Goal: Transaction & Acquisition: Download file/media

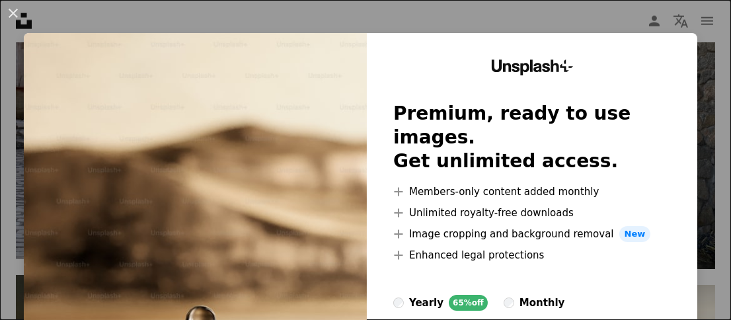
drag, startPoint x: 12, startPoint y: 10, endPoint x: 27, endPoint y: 28, distance: 23.4
click at [12, 11] on button "An X shape" at bounding box center [13, 13] width 16 height 16
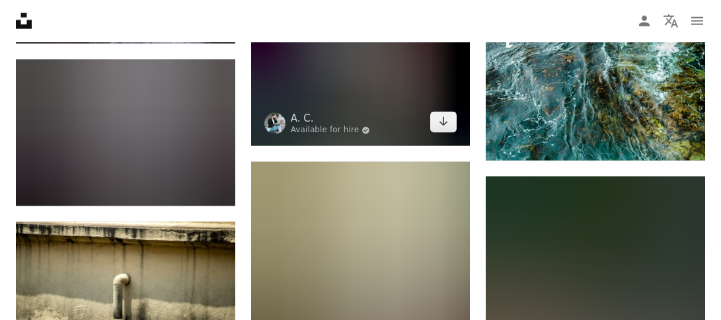
scroll to position [21482, 0]
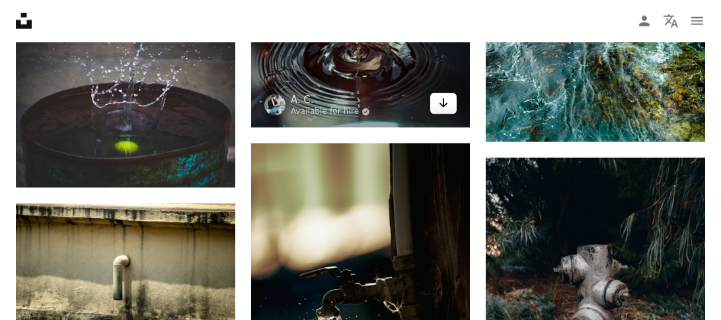
click at [447, 103] on icon "Arrow pointing down" at bounding box center [443, 103] width 11 height 16
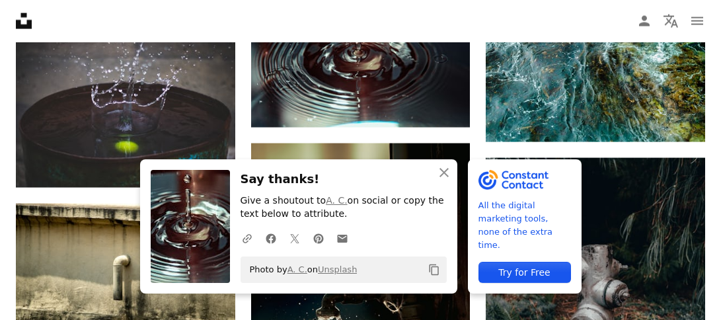
click at [333, 20] on nav "Unsplash logo Unsplash Home A photo Pen Tool A compass A stack of folders Downl…" at bounding box center [360, 21] width 721 height 42
click at [443, 173] on icon "button" at bounding box center [444, 172] width 9 height 9
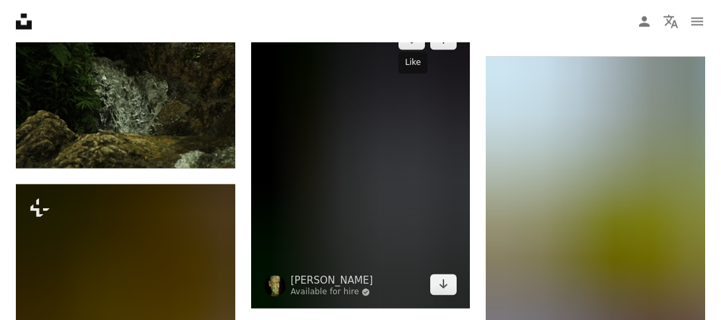
scroll to position [26175, 0]
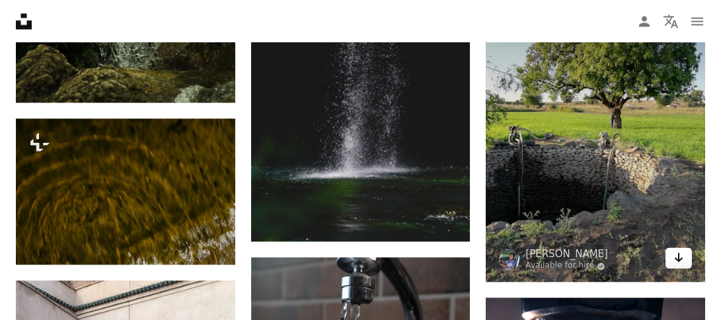
click at [681, 251] on icon "Arrow pointing down" at bounding box center [679, 257] width 11 height 16
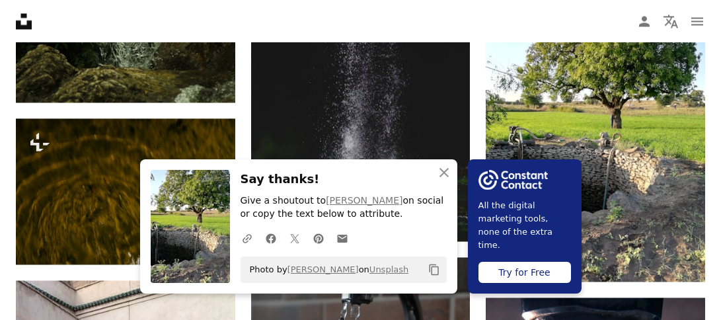
click at [625, 11] on nav "Unsplash logo Unsplash Home A photo Pen Tool A compass A stack of folders Downl…" at bounding box center [360, 21] width 721 height 42
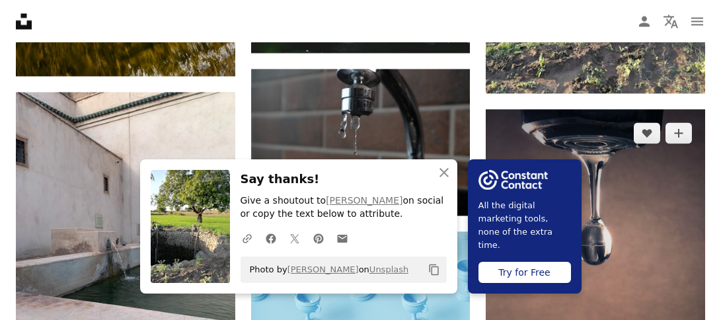
scroll to position [26373, 0]
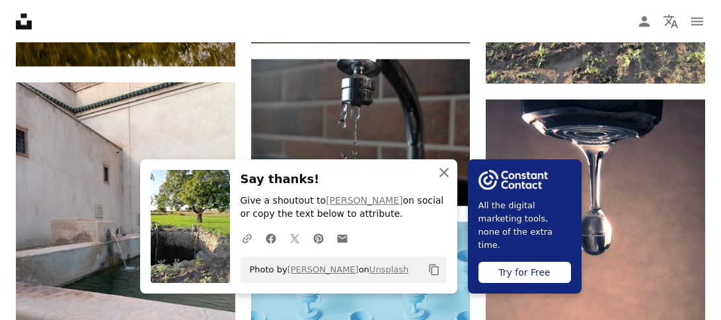
click at [444, 171] on icon "An X shape" at bounding box center [444, 173] width 16 height 16
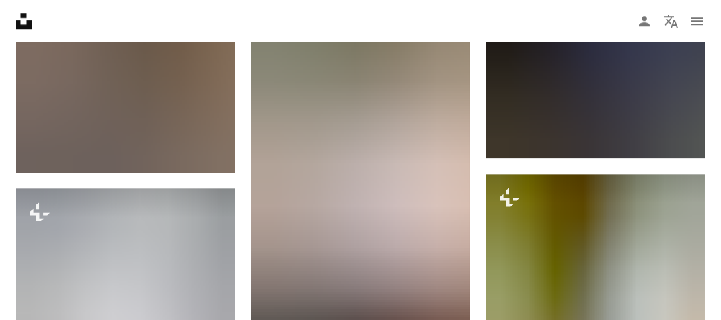
scroll to position [38007, 0]
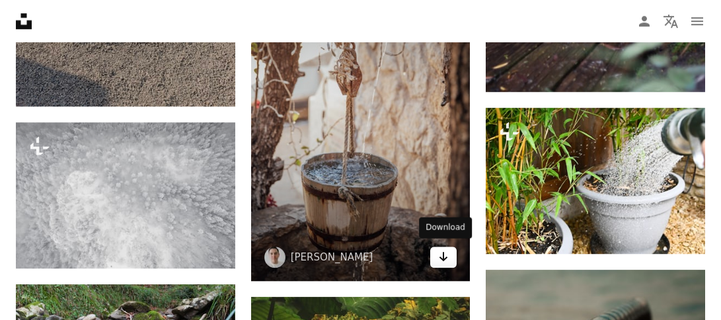
click at [441, 250] on icon "Arrow pointing down" at bounding box center [443, 257] width 11 height 16
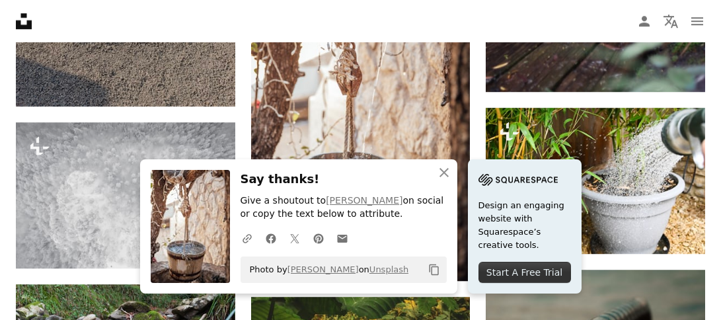
click at [337, 8] on nav "Unsplash logo Unsplash Home A photo Pen Tool A compass A stack of folders Downl…" at bounding box center [360, 21] width 721 height 42
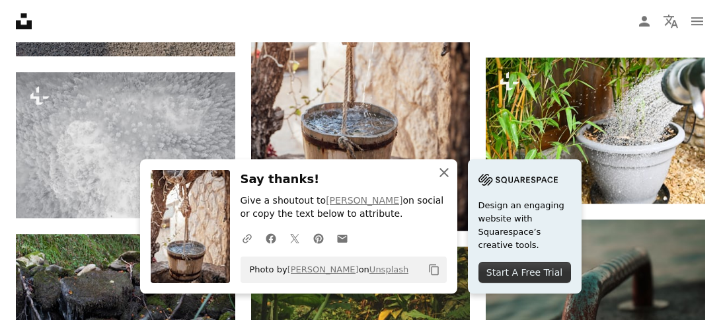
scroll to position [38073, 0]
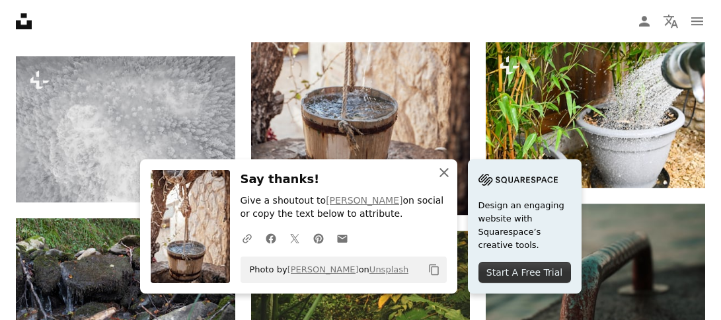
click at [446, 173] on icon "An X shape" at bounding box center [444, 173] width 16 height 16
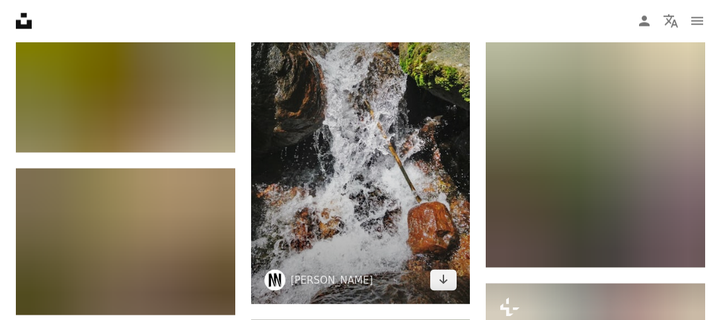
scroll to position [69470, 0]
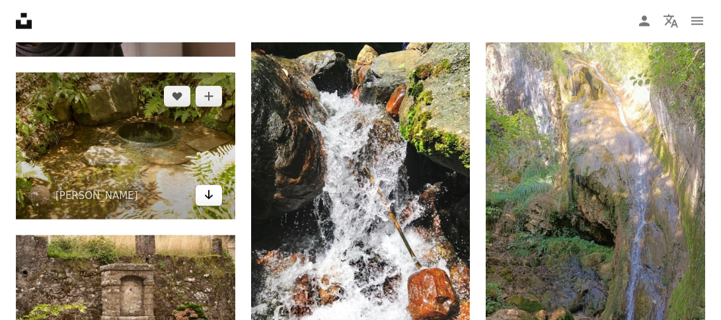
click at [208, 198] on icon "Download" at bounding box center [208, 194] width 9 height 9
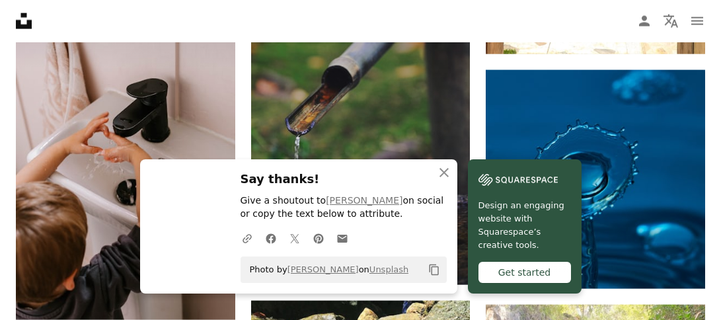
scroll to position [69205, 0]
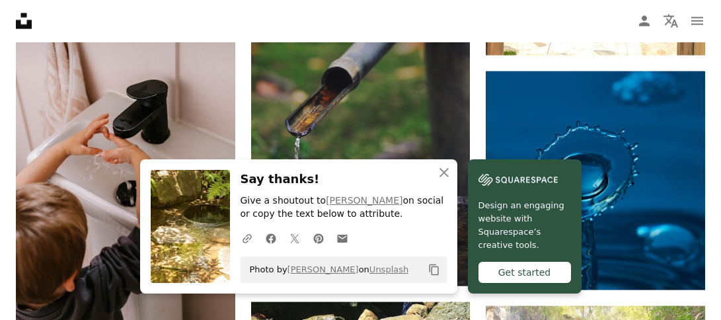
click at [350, 141] on img at bounding box center [360, 121] width 219 height 330
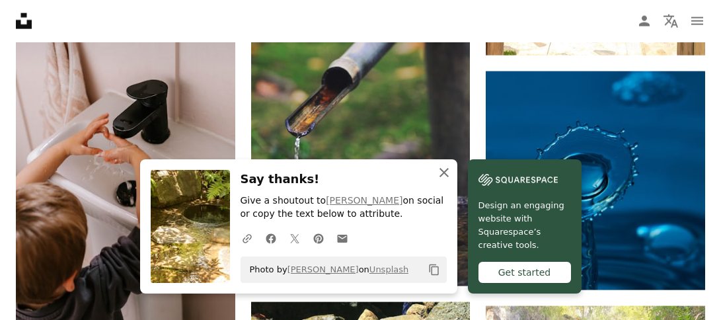
click at [444, 173] on icon "button" at bounding box center [444, 172] width 9 height 9
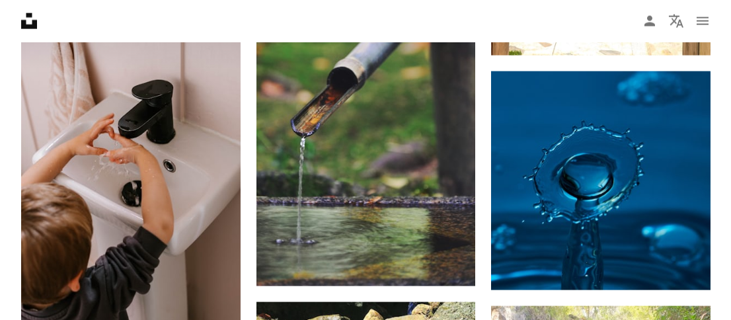
scroll to position [68809, 0]
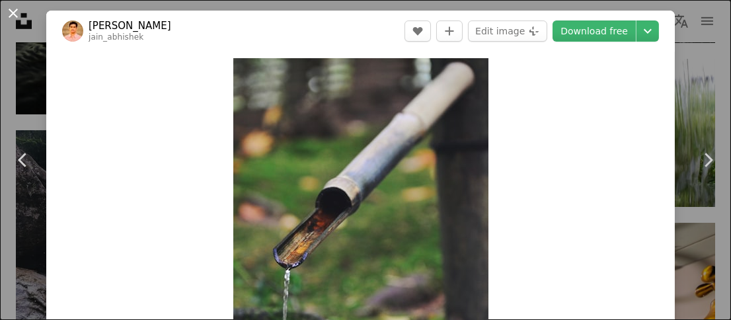
click at [13, 15] on button "An X shape" at bounding box center [13, 13] width 16 height 16
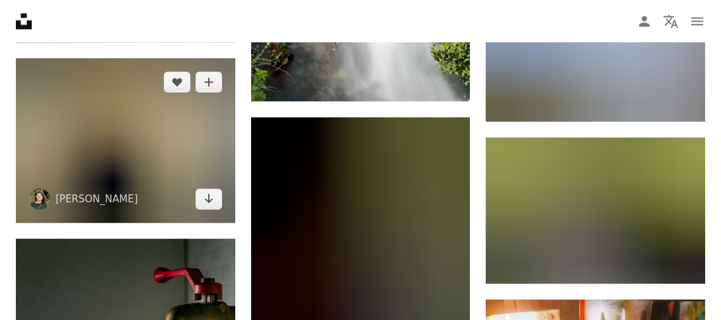
scroll to position [84276, 0]
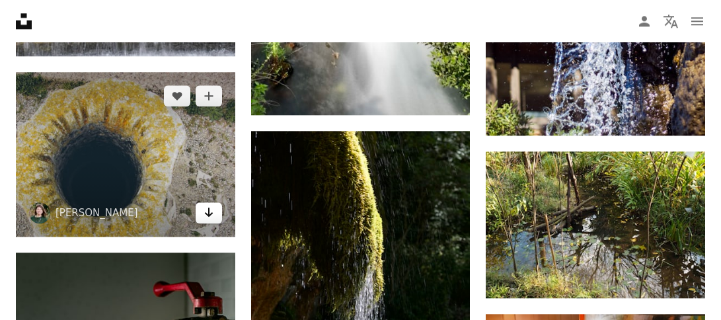
click at [210, 210] on icon "Arrow pointing down" at bounding box center [209, 212] width 11 height 16
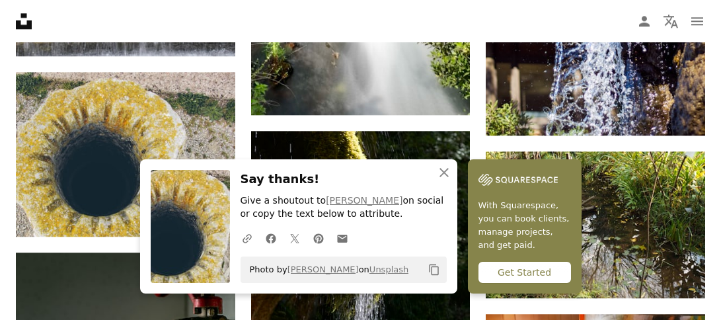
click at [340, 169] on div "An X shape Close Say thanks! Give a shoutout to [PERSON_NAME] on social or copy…" at bounding box center [298, 226] width 317 height 134
click at [446, 174] on icon "button" at bounding box center [444, 172] width 9 height 9
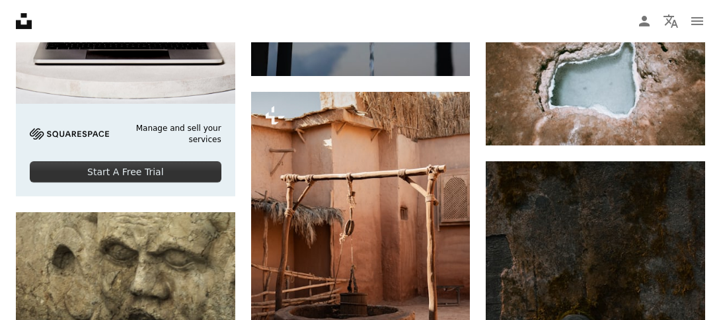
scroll to position [0, 0]
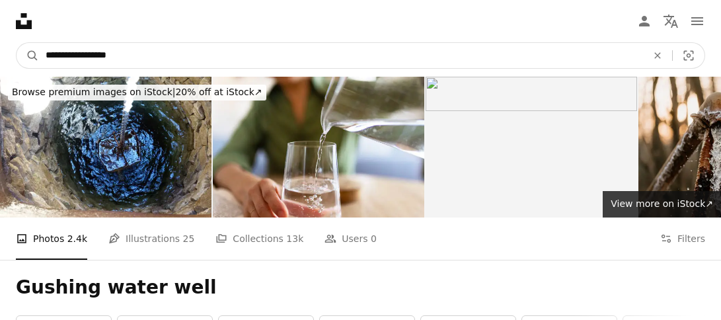
drag, startPoint x: 58, startPoint y: 50, endPoint x: 32, endPoint y: 38, distance: 28.1
click at [116, 52] on input "**********" at bounding box center [341, 55] width 604 height 25
drag, startPoint x: 48, startPoint y: 53, endPoint x: 42, endPoint y: 55, distance: 6.9
click at [46, 54] on input "**********" at bounding box center [341, 55] width 604 height 25
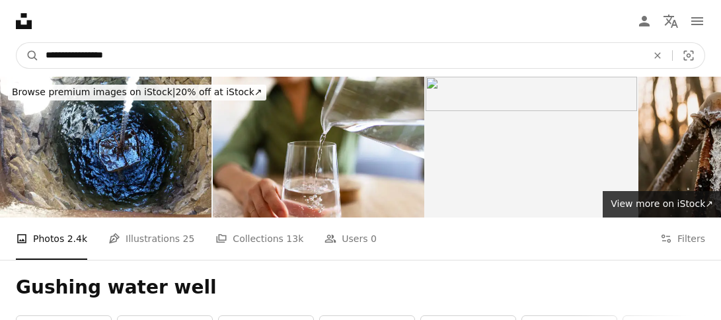
type input "**********"
click button "A magnifying glass" at bounding box center [28, 55] width 22 height 25
